Goal: Navigation & Orientation: Find specific page/section

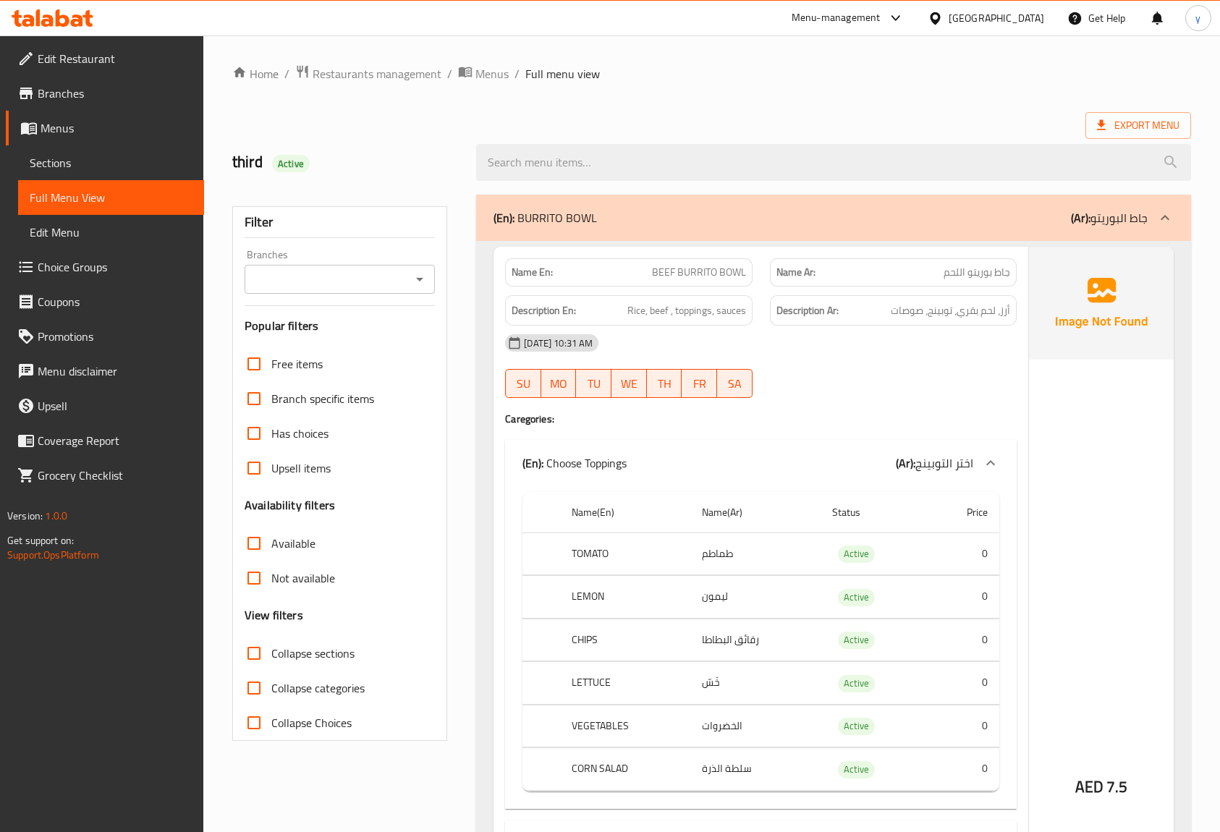
scroll to position [6064, 0]
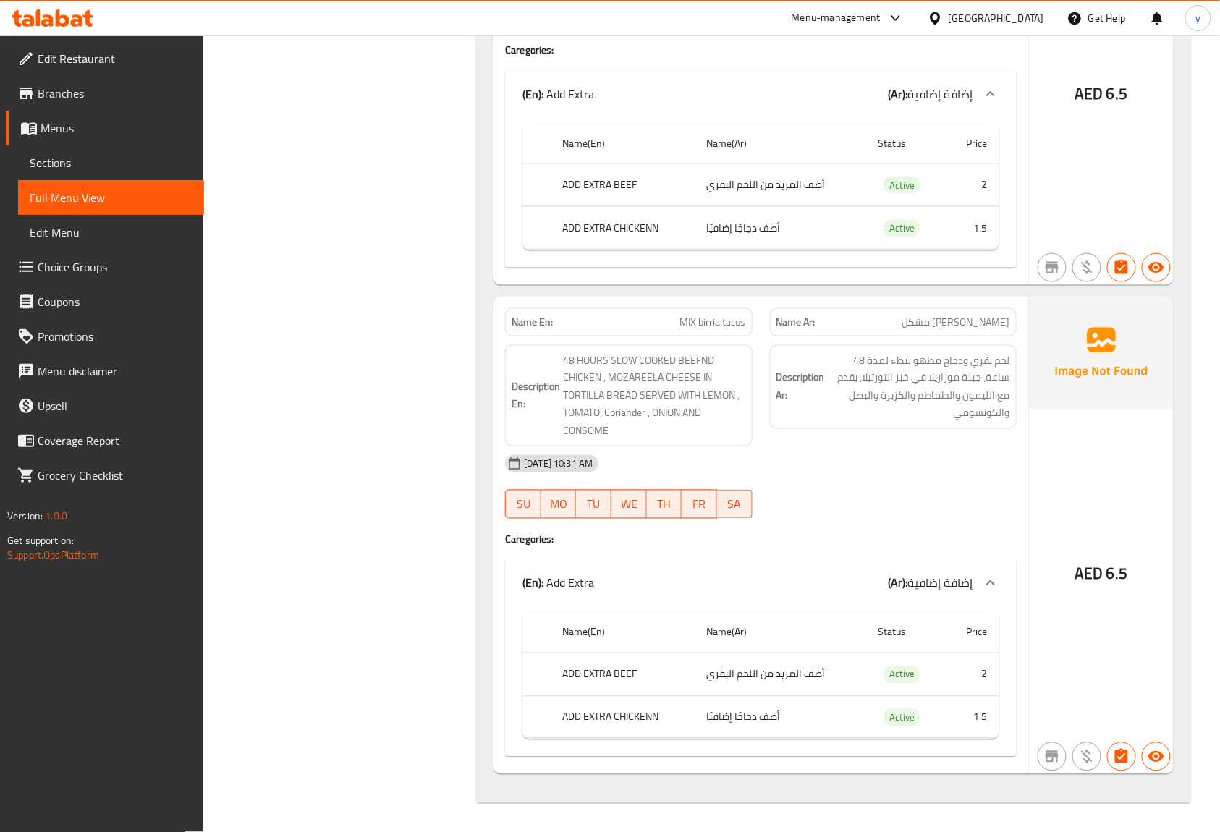
click at [69, 133] on span "Menus" at bounding box center [117, 127] width 152 height 17
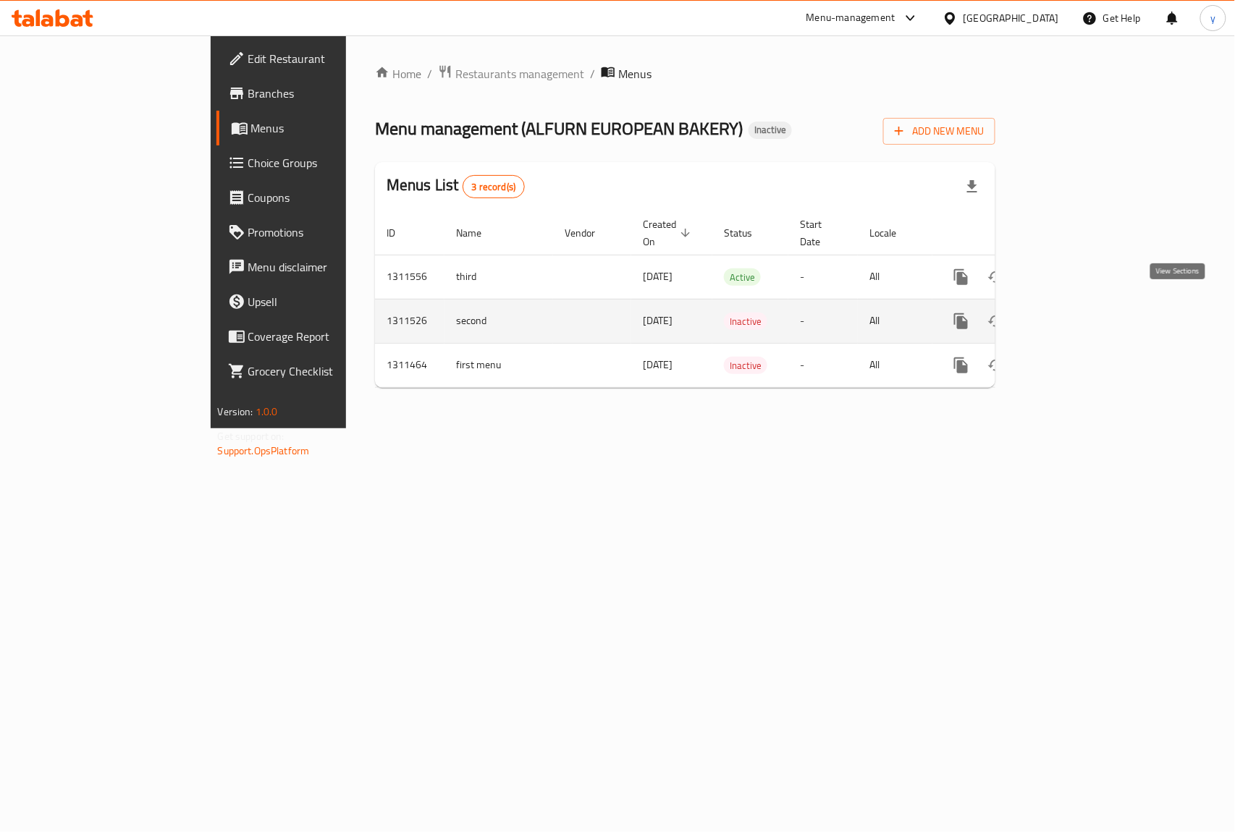
click at [1074, 313] on icon "enhanced table" at bounding box center [1065, 321] width 17 height 17
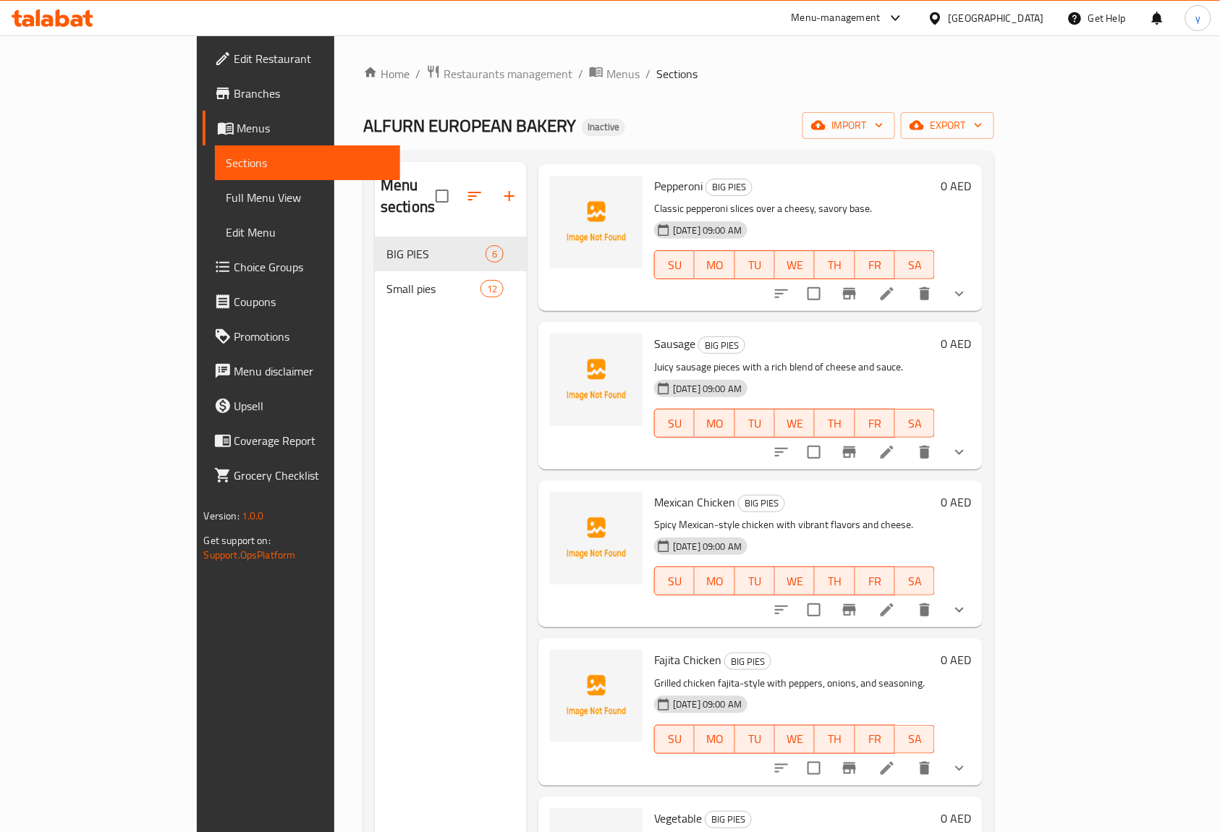
scroll to position [151, 0]
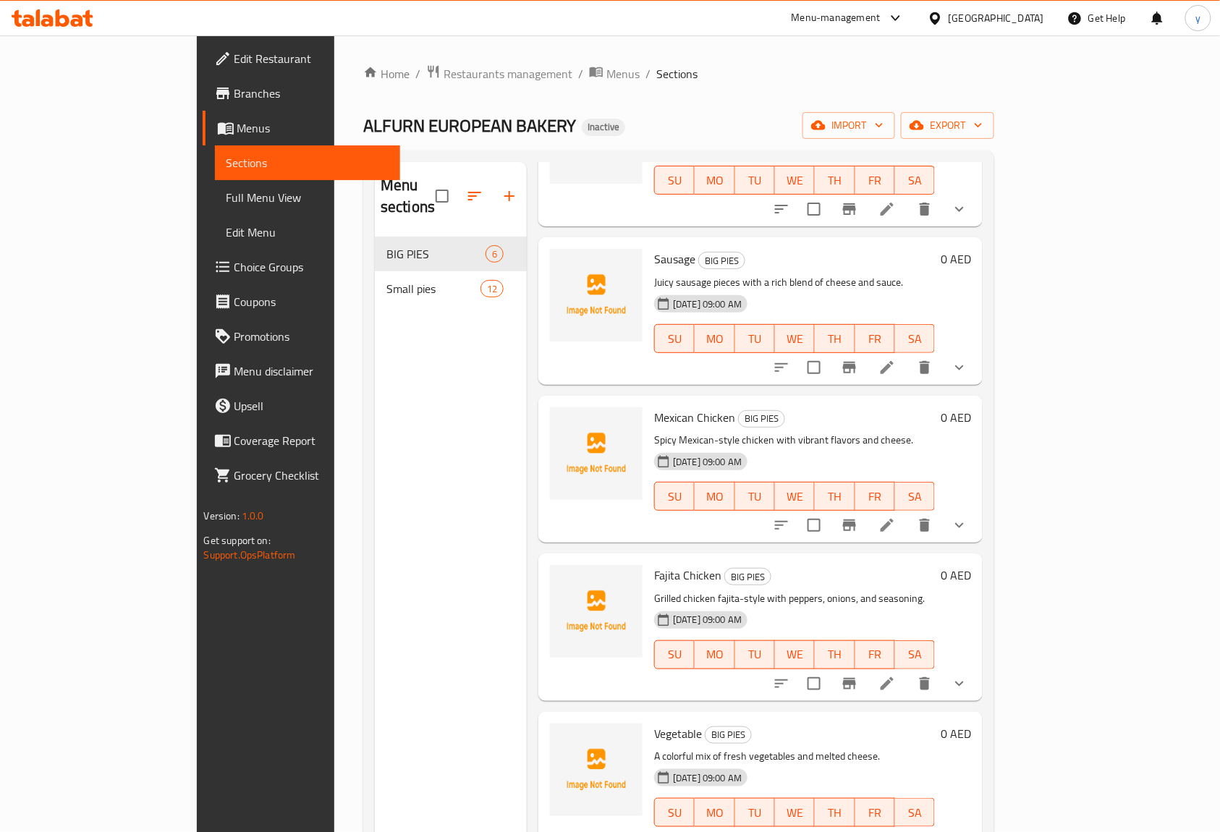
click at [227, 206] on span "Full Menu View" at bounding box center [308, 197] width 163 height 17
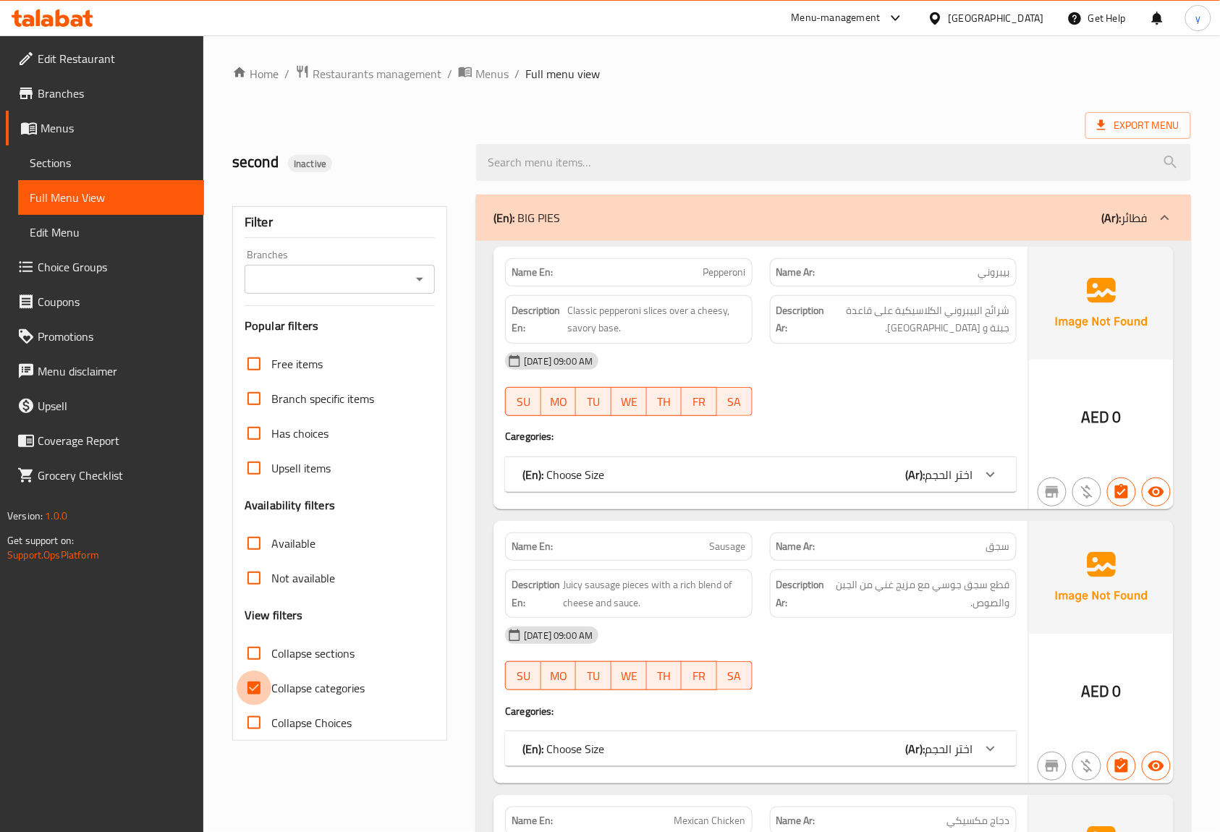
click at [262, 686] on input "Collapse categories" at bounding box center [254, 688] width 35 height 35
checkbox input "false"
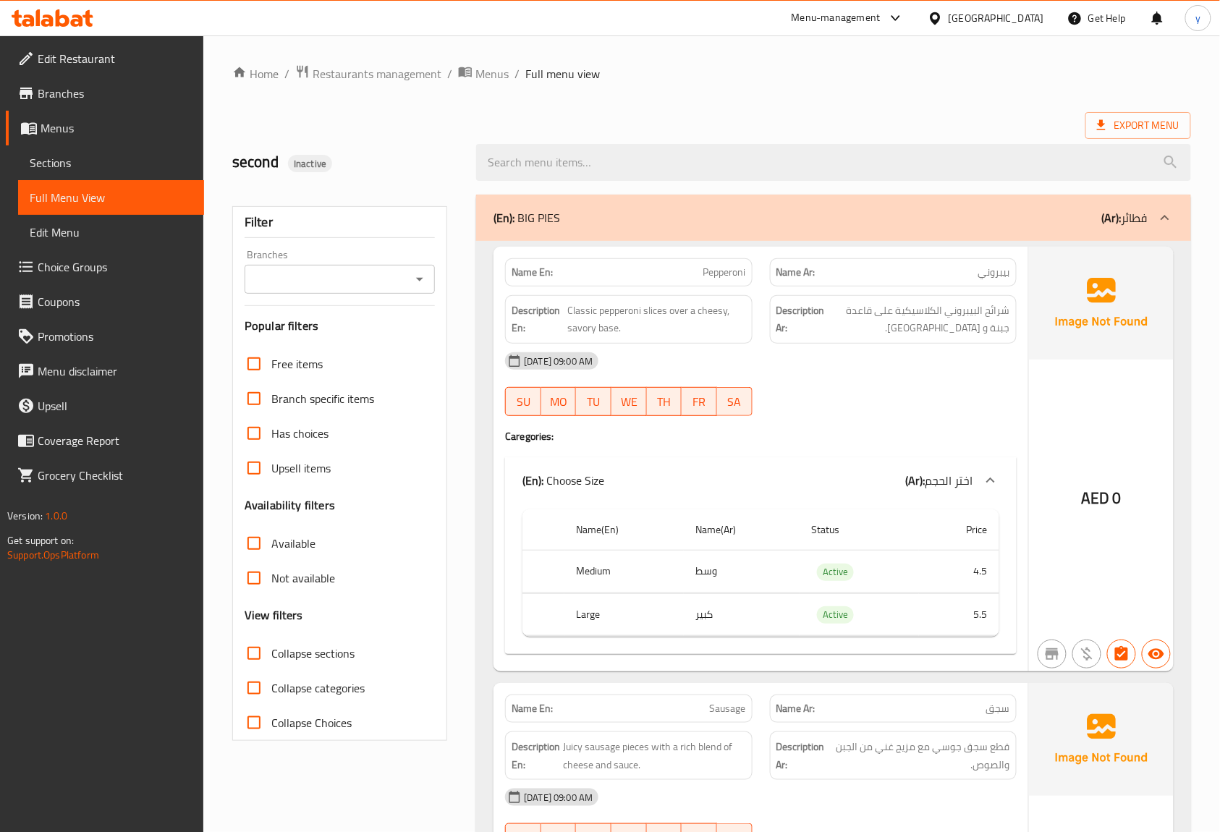
click at [59, 154] on span "Sections" at bounding box center [111, 162] width 163 height 17
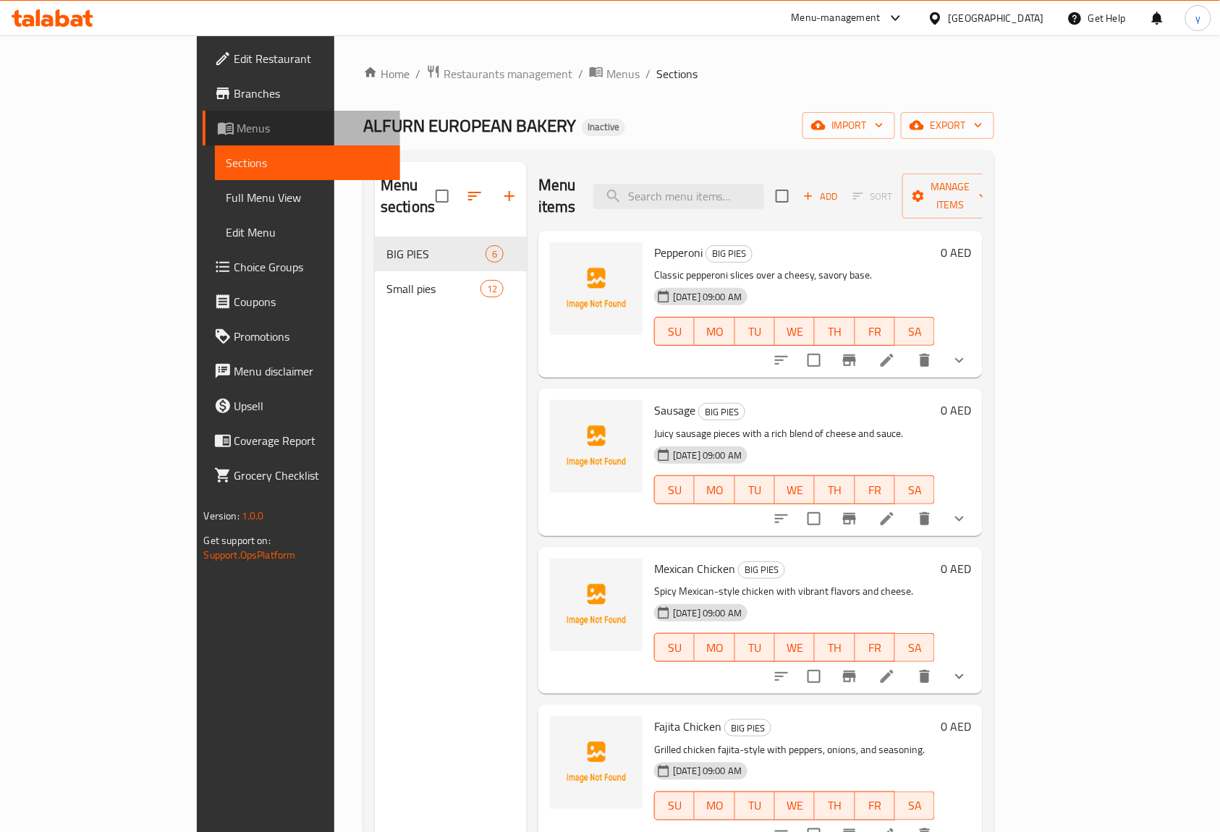
click at [237, 134] on span "Menus" at bounding box center [313, 127] width 152 height 17
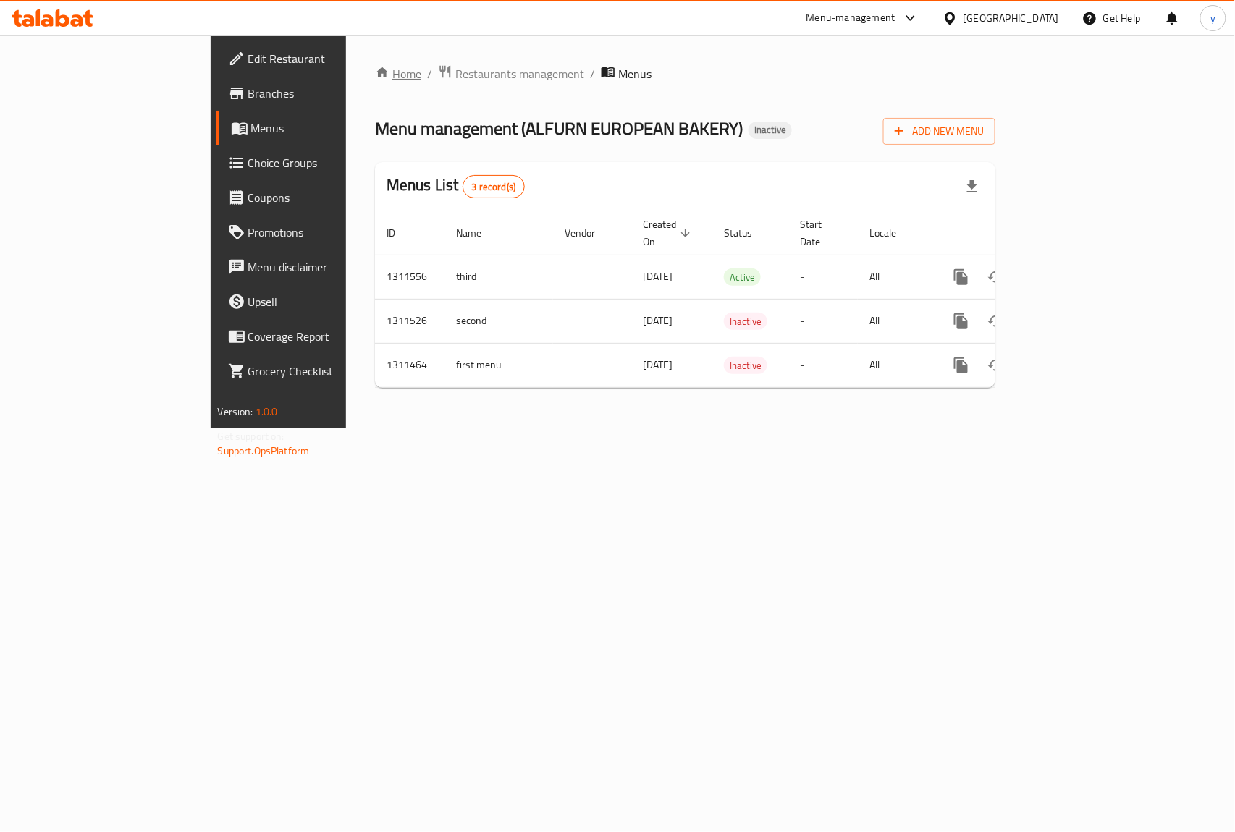
click at [375, 72] on icon "breadcrumb" at bounding box center [382, 72] width 14 height 14
